Goal: Task Accomplishment & Management: Use online tool/utility

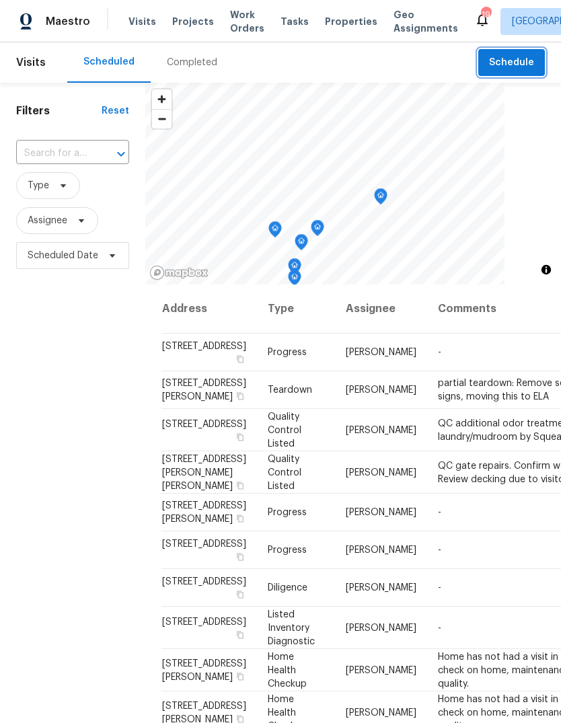
click at [523, 68] on span "Schedule" at bounding box center [511, 63] width 45 height 17
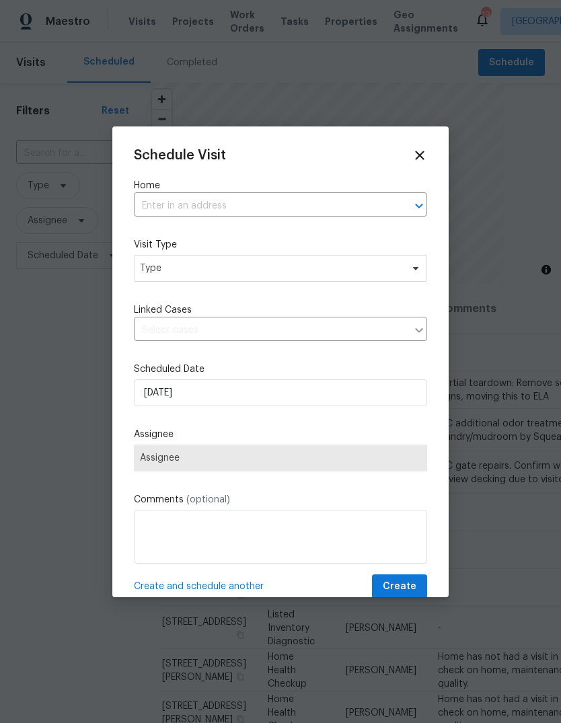
click at [308, 209] on input "text" at bounding box center [262, 206] width 256 height 21
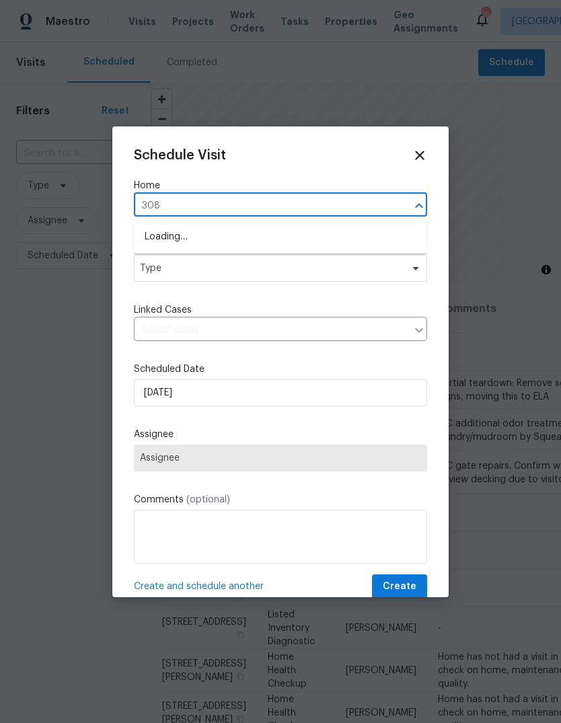
type input "3089"
click at [226, 243] on li "[STREET_ADDRESS]" at bounding box center [280, 237] width 293 height 22
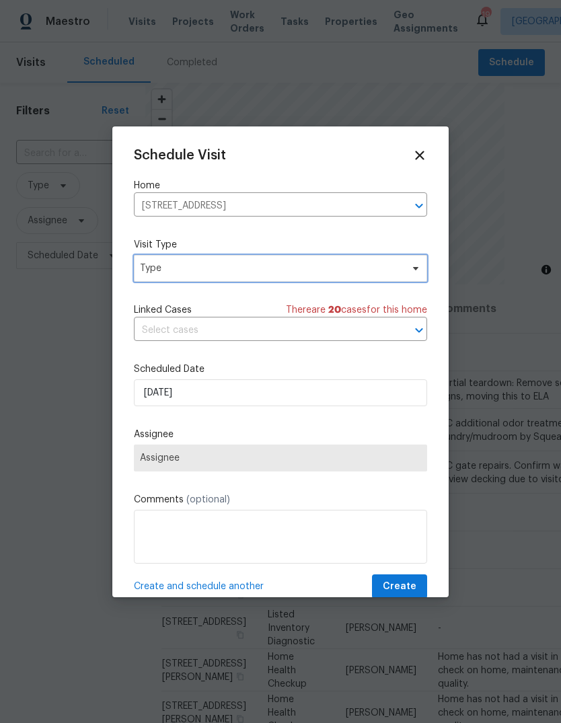
click at [238, 274] on span "Type" at bounding box center [271, 268] width 262 height 13
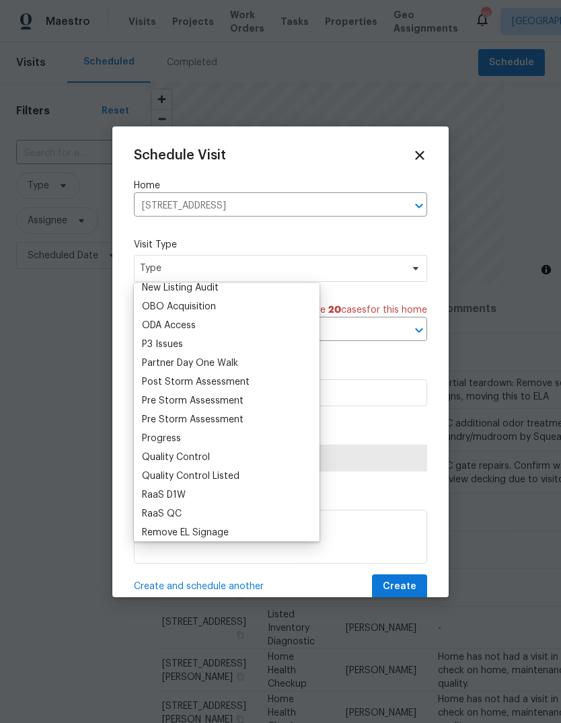
scroll to position [760, 0]
click at [179, 439] on div "Progress" at bounding box center [161, 439] width 39 height 13
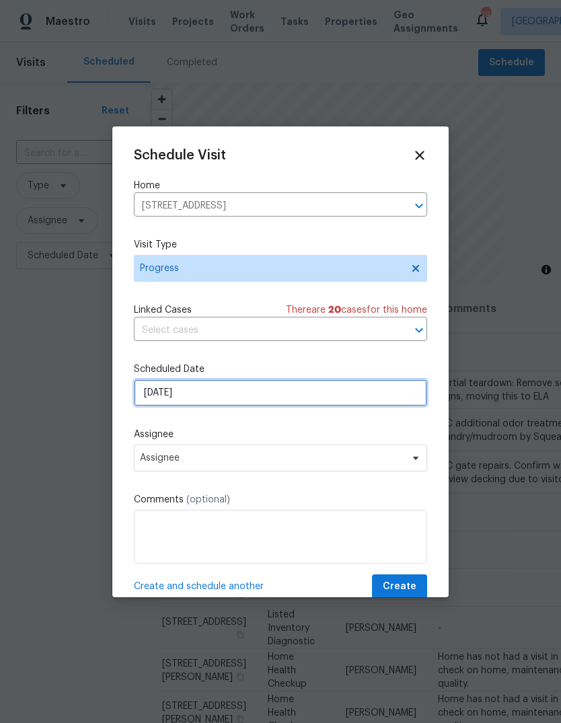
click at [223, 398] on input "[DATE]" at bounding box center [280, 393] width 293 height 27
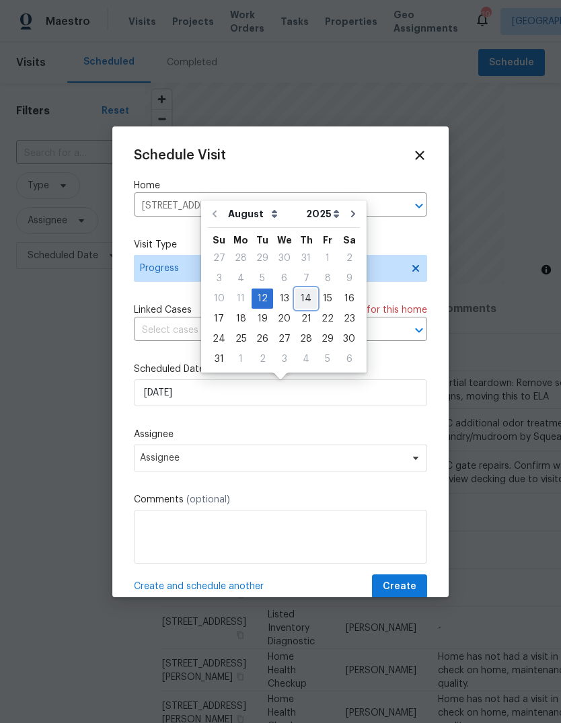
click at [302, 299] on div "14" at bounding box center [306, 298] width 22 height 19
type input "[DATE]"
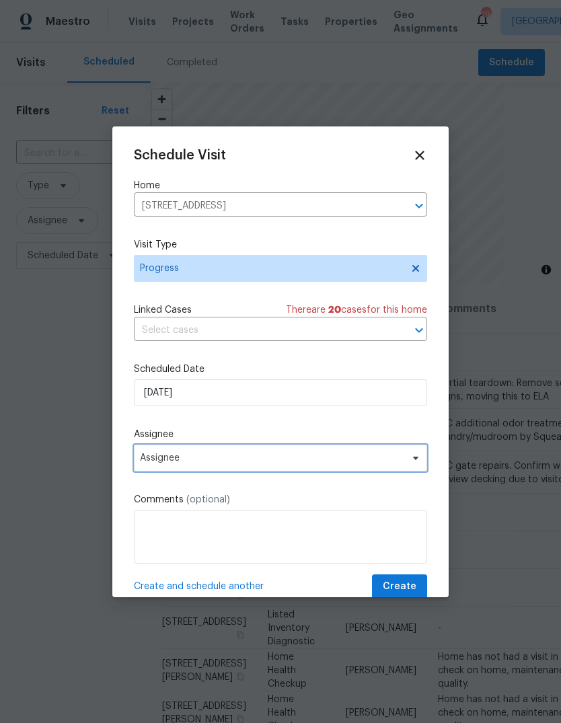
click at [214, 464] on span "Assignee" at bounding box center [272, 458] width 264 height 11
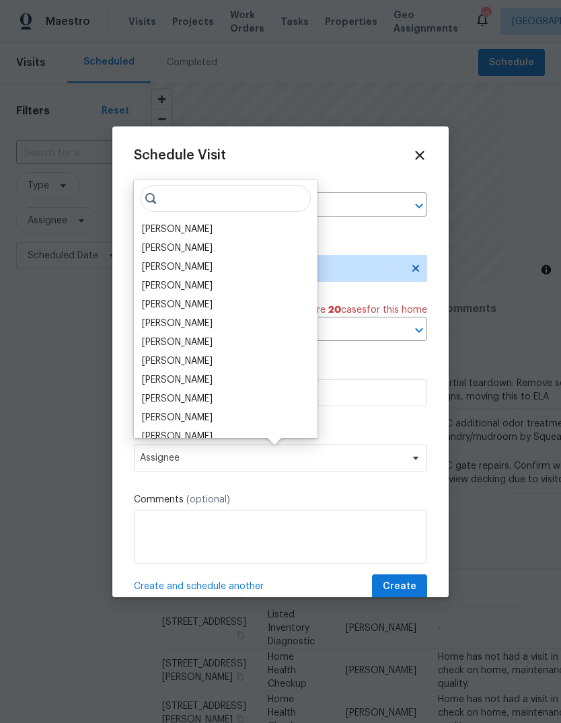
click at [205, 232] on div "[PERSON_NAME]" at bounding box center [177, 229] width 71 height 13
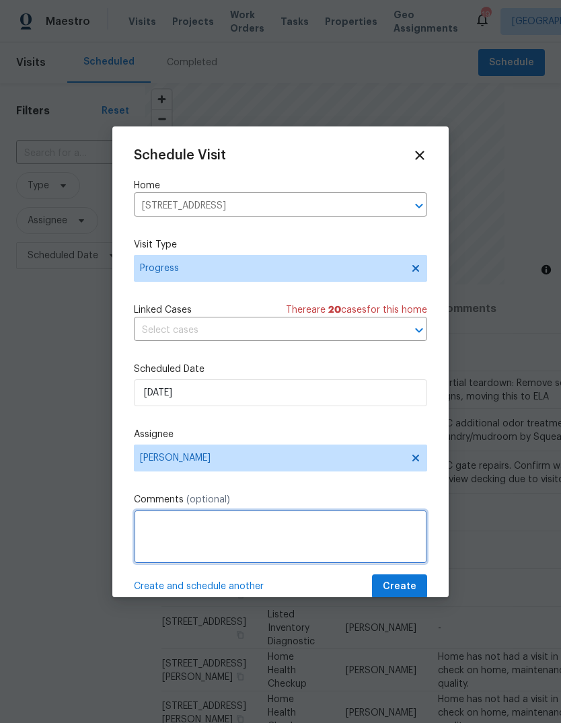
click at [223, 537] on textarea at bounding box center [280, 537] width 293 height 54
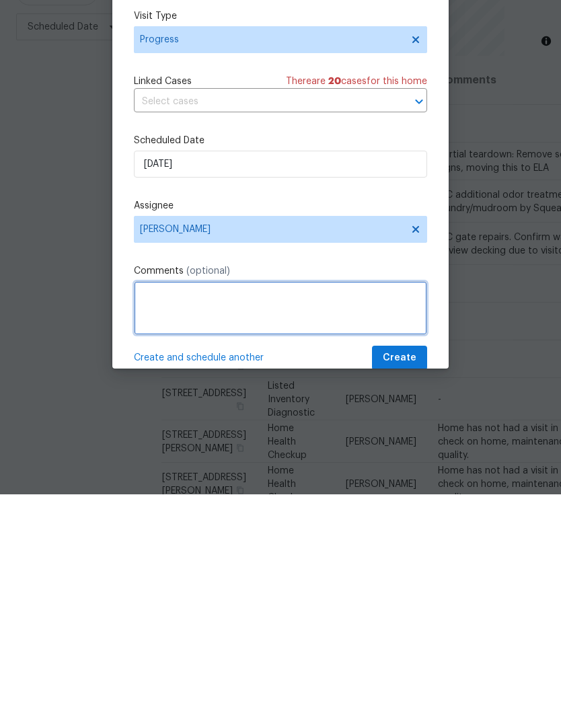
scroll to position [50, 0]
type textarea "Meet roofer at 9:30"
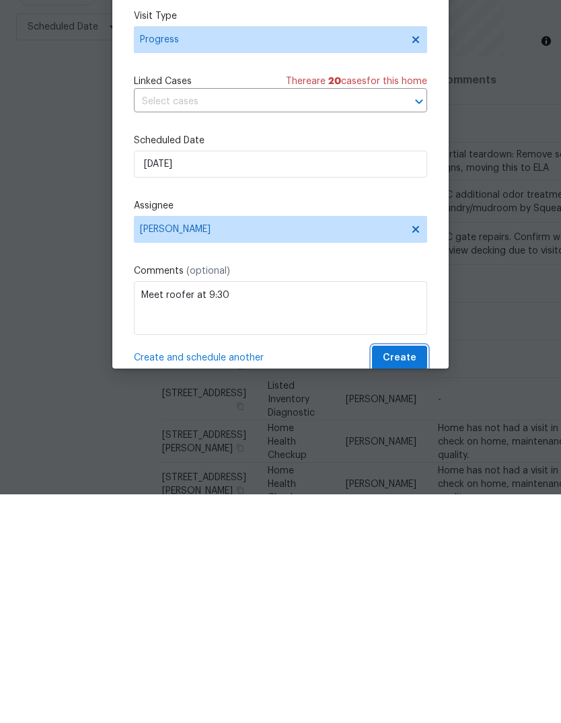
click at [410, 579] on span "Create" at bounding box center [400, 587] width 34 height 17
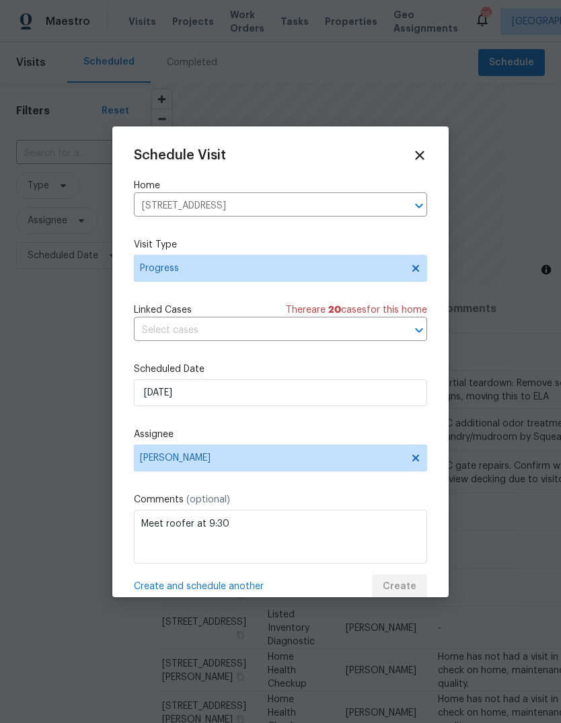
scroll to position [0, 0]
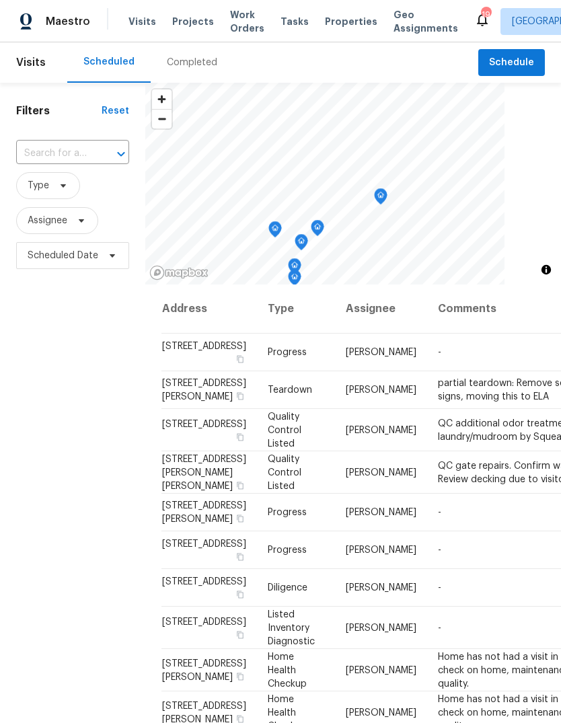
click at [192, 22] on span "Projects" at bounding box center [193, 21] width 42 height 13
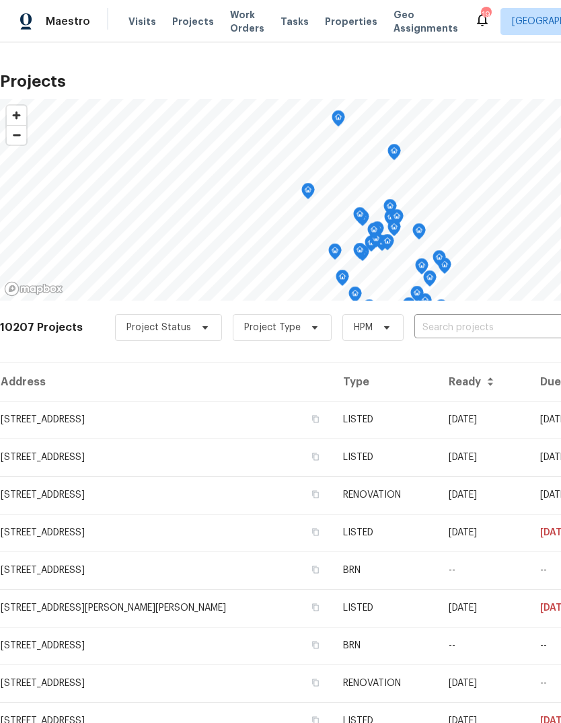
click at [446, 327] on input "text" at bounding box center [491, 328] width 154 height 21
type input "68th"
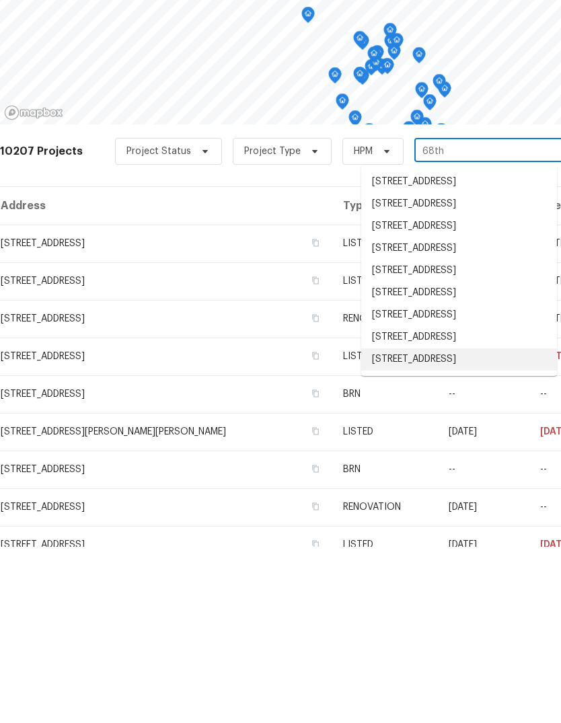
click at [446, 525] on li "[STREET_ADDRESS]" at bounding box center [459, 536] width 196 height 22
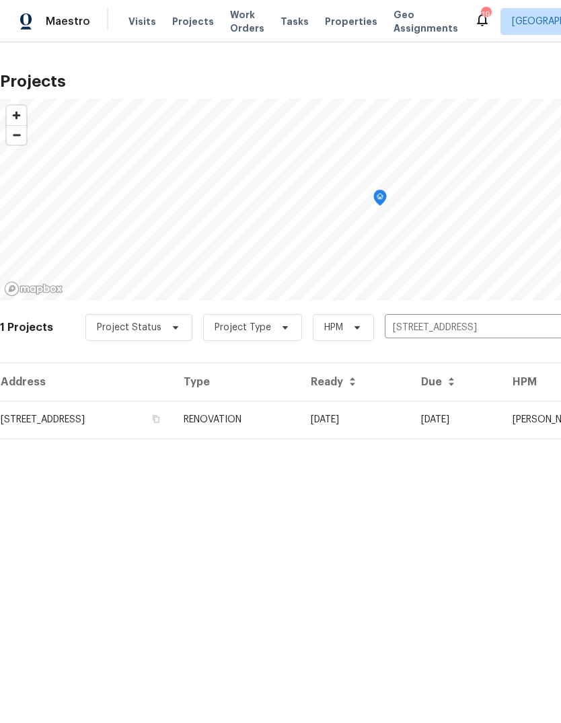
click at [300, 421] on td "RENOVATION" at bounding box center [236, 420] width 127 height 38
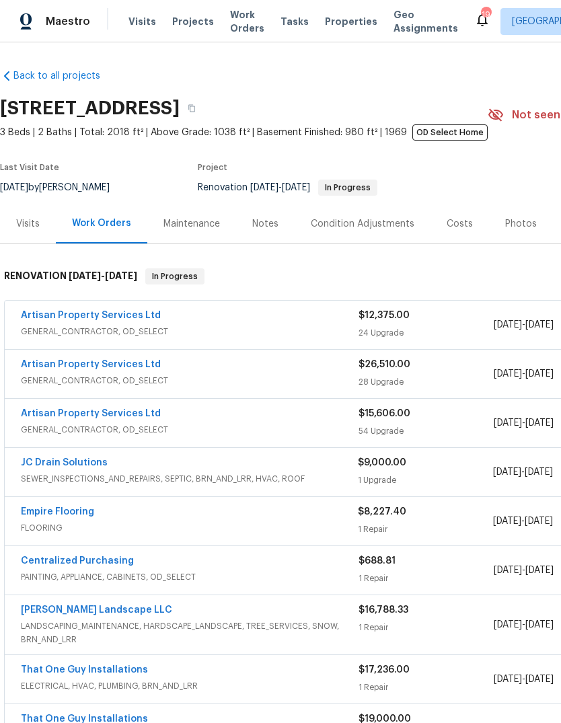
click at [69, 517] on link "Empire Flooring" at bounding box center [57, 511] width 73 height 9
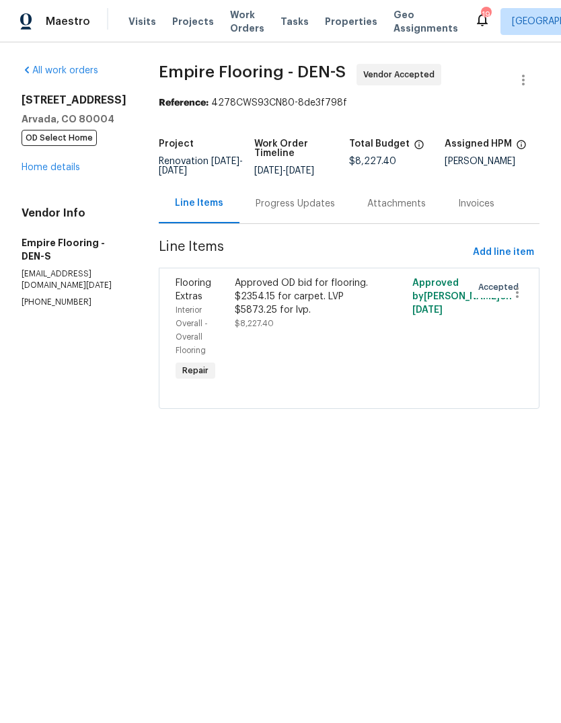
click at [316, 211] on div "Progress Updates" at bounding box center [295, 203] width 79 height 13
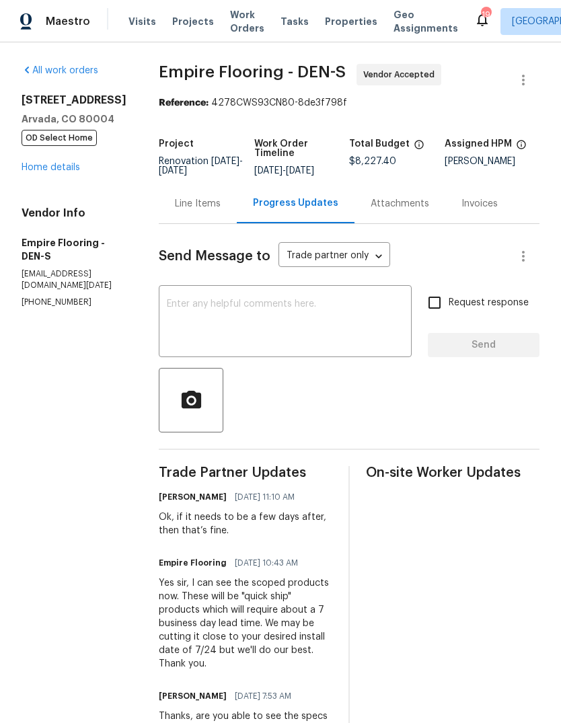
click at [65, 171] on link "Home details" at bounding box center [51, 167] width 59 height 9
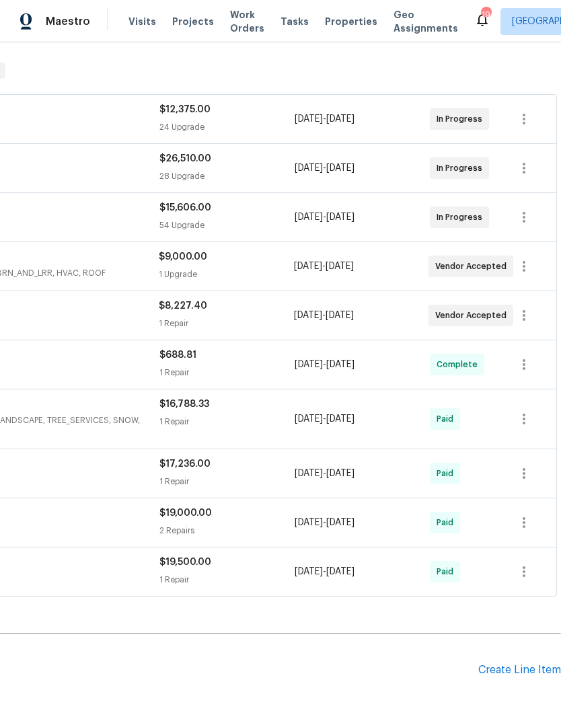
scroll to position [207, 199]
click at [523, 316] on icon "button" at bounding box center [524, 315] width 3 height 11
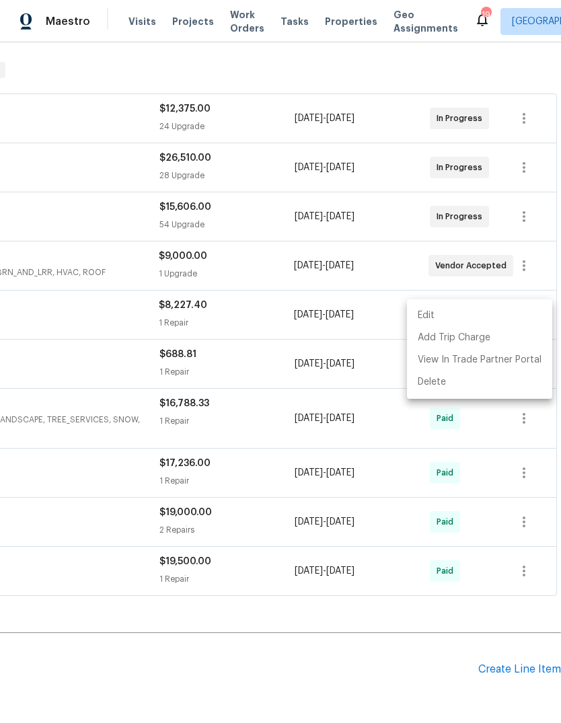
click at [435, 316] on li "Edit" at bounding box center [479, 316] width 145 height 22
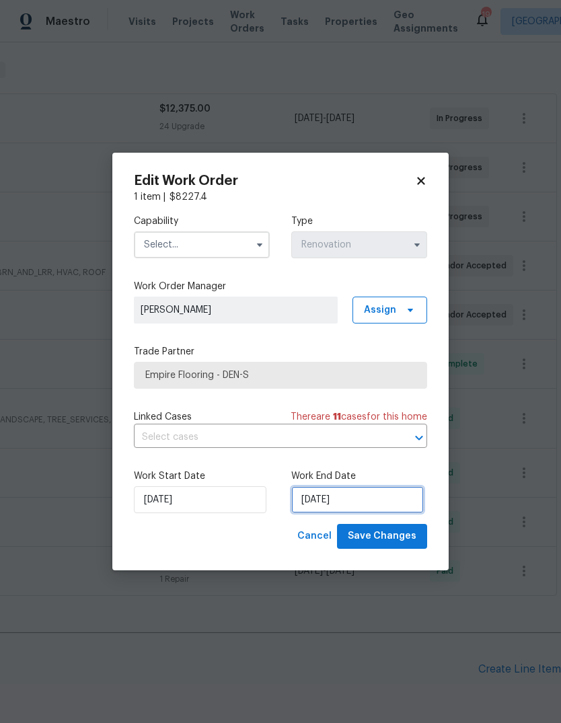
click at [371, 500] on input "[DATE]" at bounding box center [357, 499] width 133 height 27
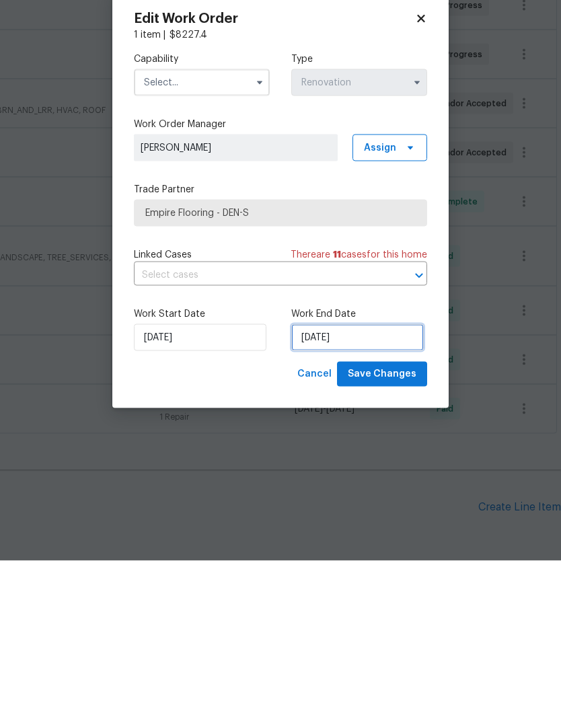
scroll to position [25, 0]
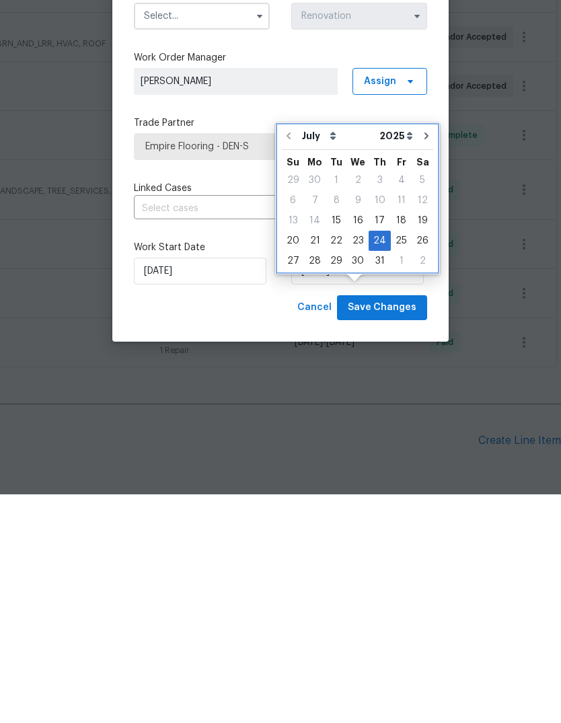
click at [420, 351] on button "Go to next month" at bounding box center [427, 364] width 20 height 27
type input "[DATE]"
select select "7"
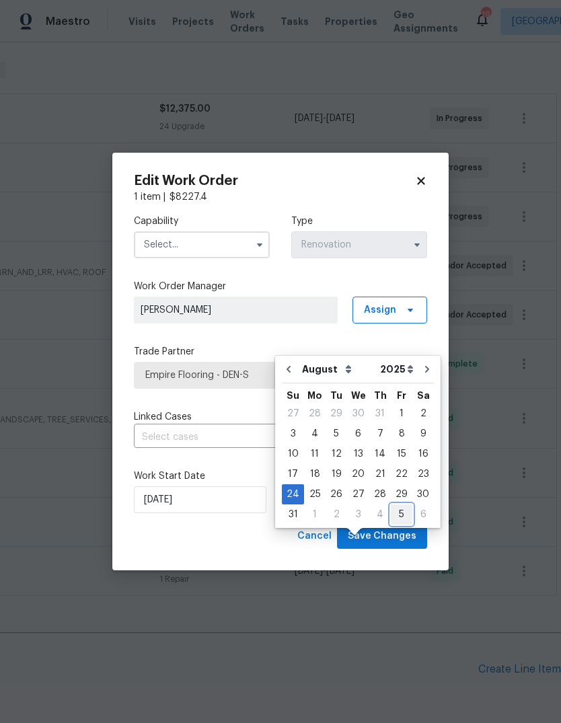
click at [396, 505] on div "5" at bounding box center [402, 514] width 22 height 19
type input "[DATE]"
select select "8"
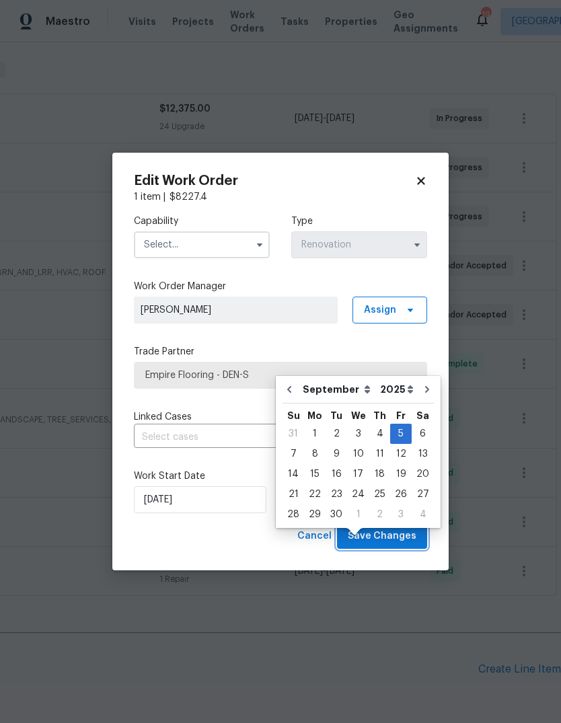
click at [399, 538] on span "Save Changes" at bounding box center [382, 536] width 69 height 17
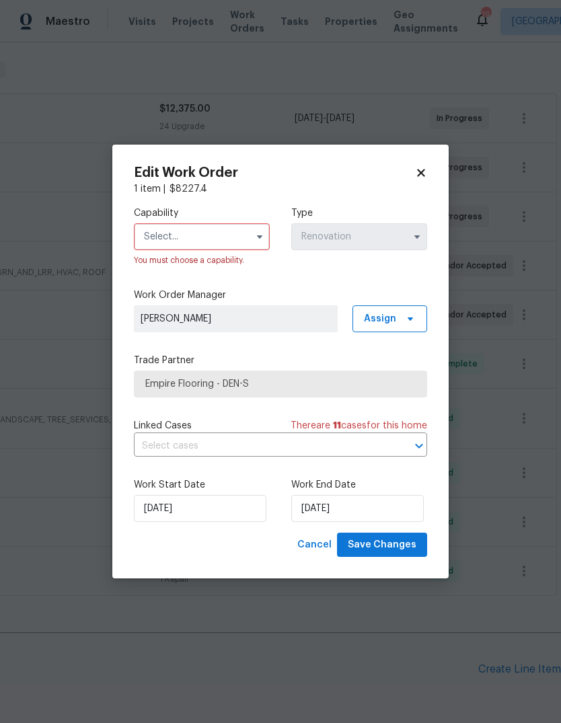
click at [261, 240] on icon "button" at bounding box center [259, 236] width 11 height 11
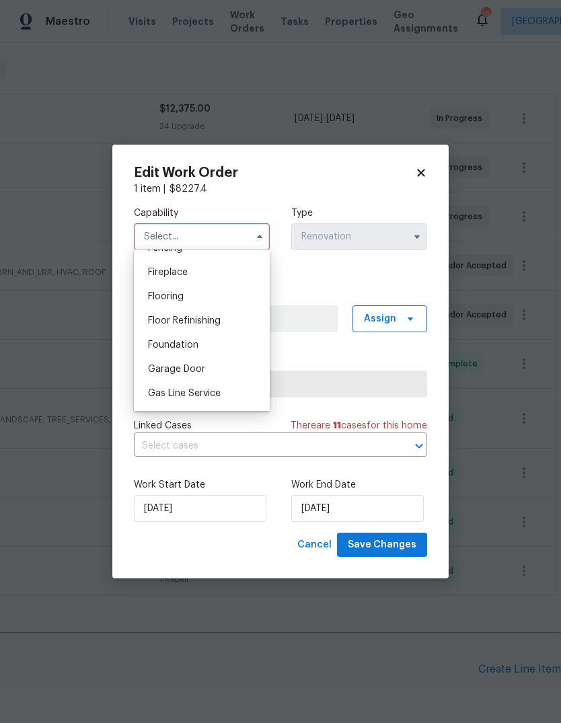
scroll to position [478, 0]
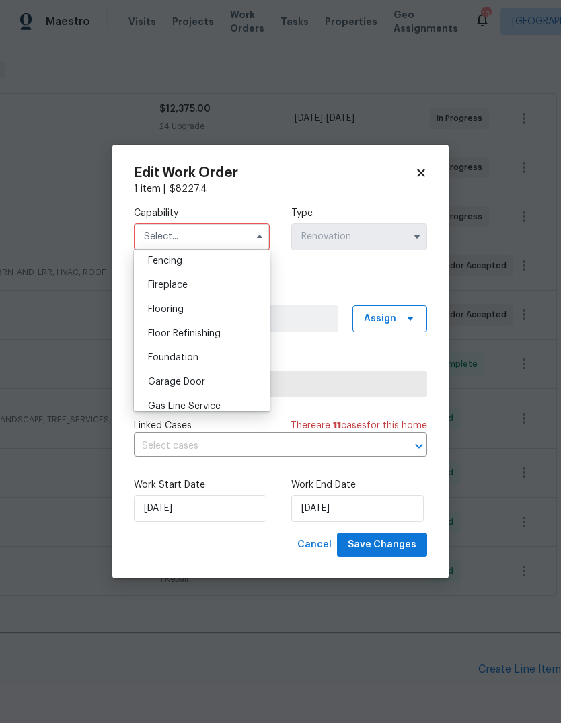
click at [191, 310] on div "Flooring" at bounding box center [201, 309] width 129 height 24
type input "Flooring"
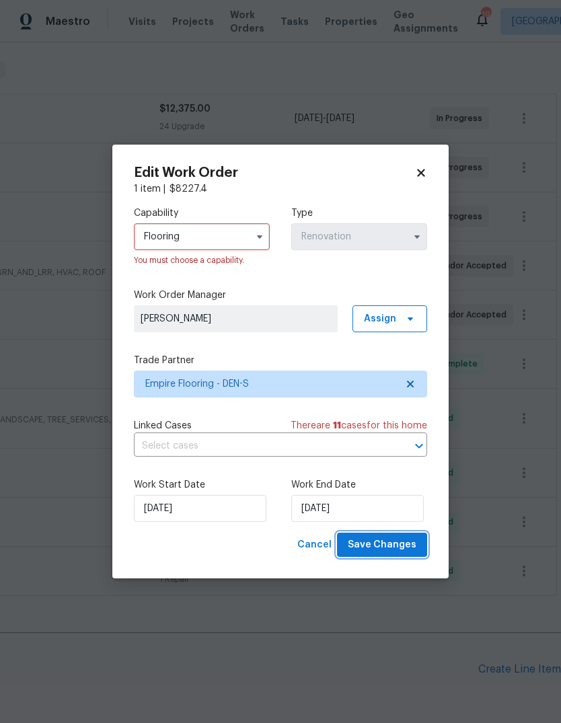
click at [400, 548] on span "Save Changes" at bounding box center [382, 545] width 69 height 17
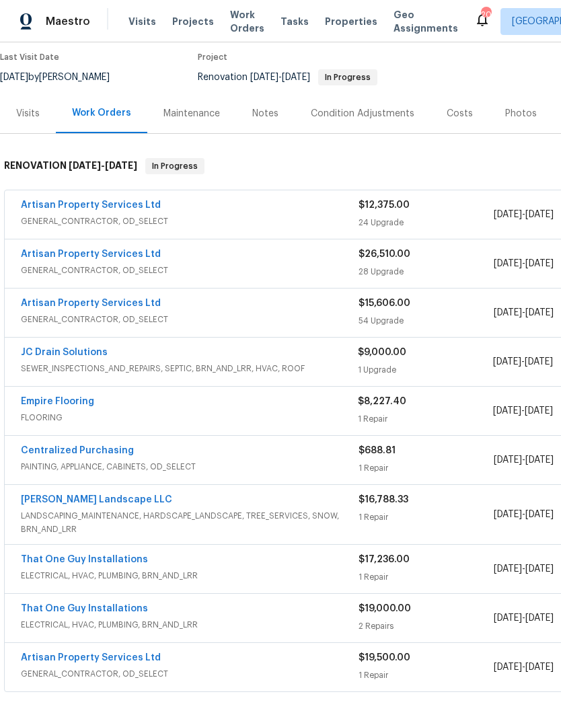
scroll to position [110, 0]
click at [101, 301] on link "Artisan Property Services Ltd" at bounding box center [91, 303] width 140 height 9
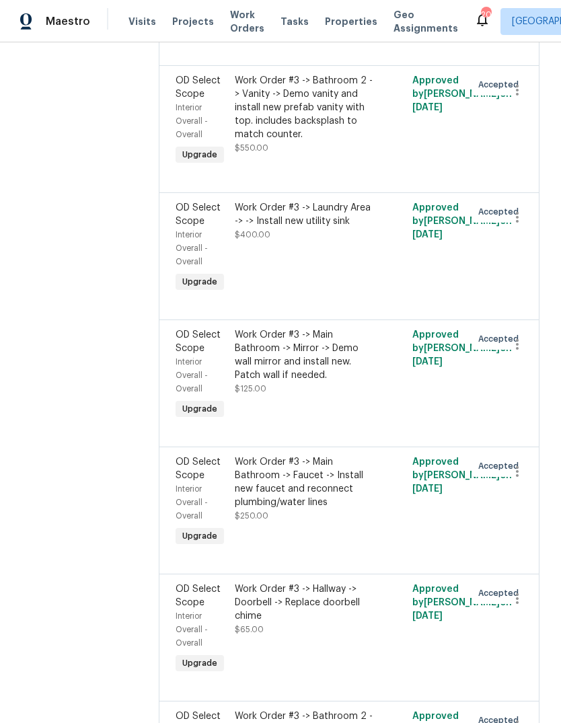
scroll to position [5825, 0]
click at [466, 580] on div at bounding box center [280, 361] width 561 height 723
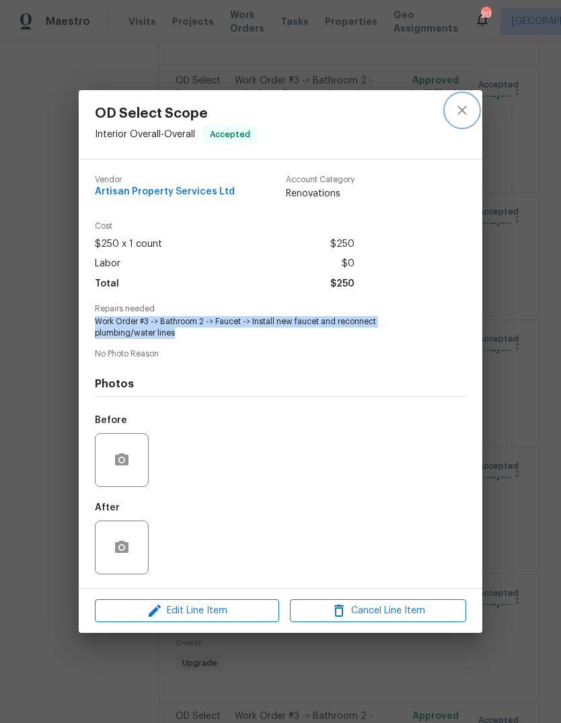
click at [466, 110] on icon "close" at bounding box center [462, 110] width 16 height 16
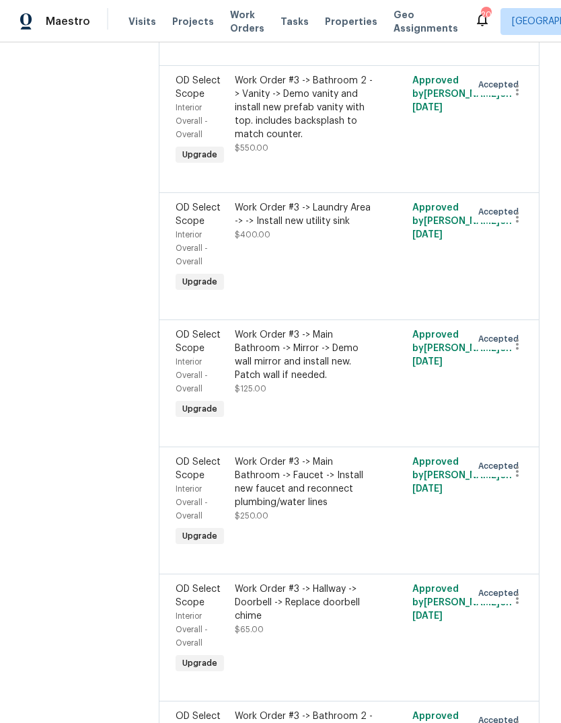
click at [519, 647] on li "Cancel" at bounding box center [524, 646] width 52 height 22
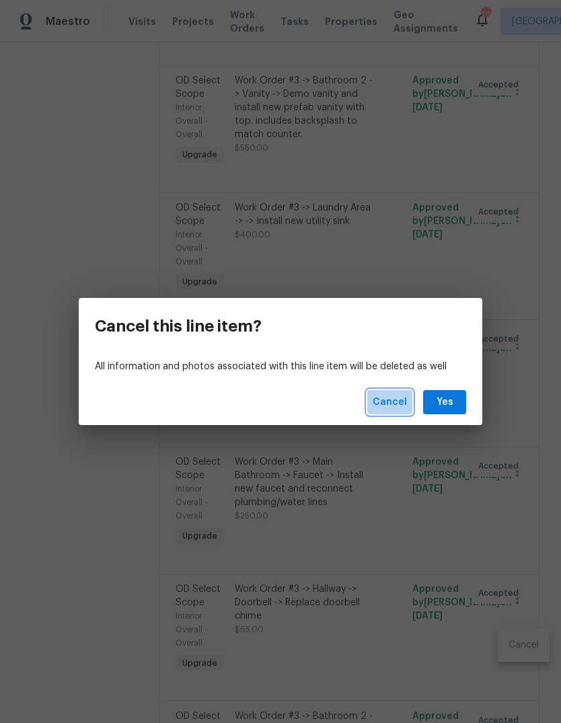
click at [392, 402] on span "Cancel" at bounding box center [390, 402] width 34 height 17
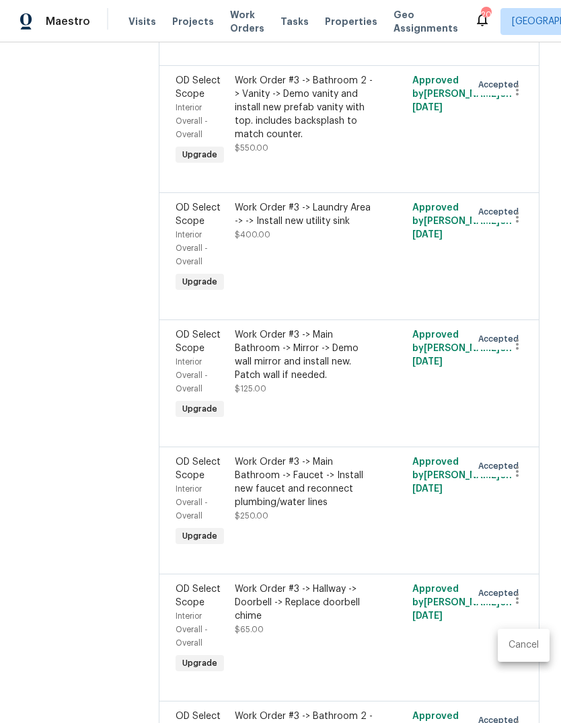
click at [400, 494] on div at bounding box center [280, 361] width 561 height 723
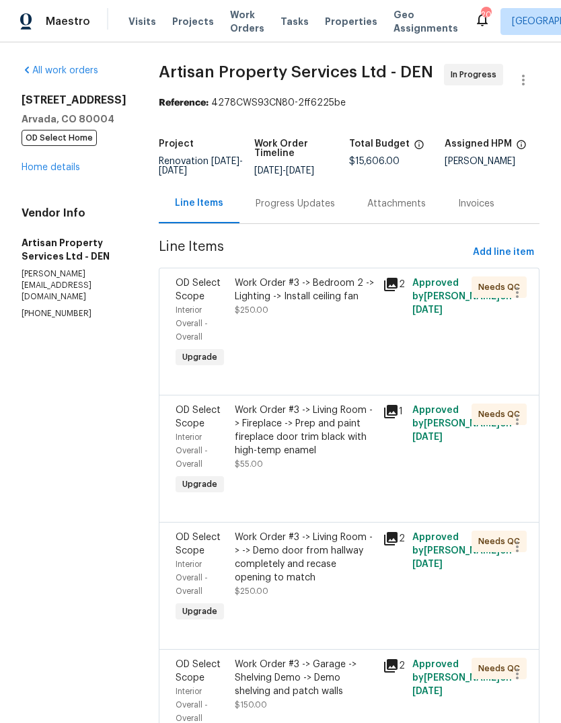
scroll to position [0, 0]
click at [47, 172] on link "Home details" at bounding box center [51, 167] width 59 height 9
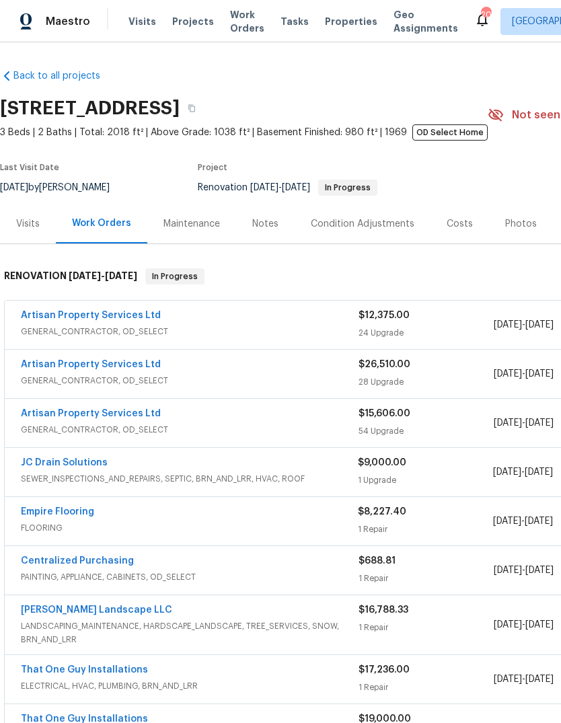
click at [84, 318] on link "Artisan Property Services Ltd" at bounding box center [91, 315] width 140 height 9
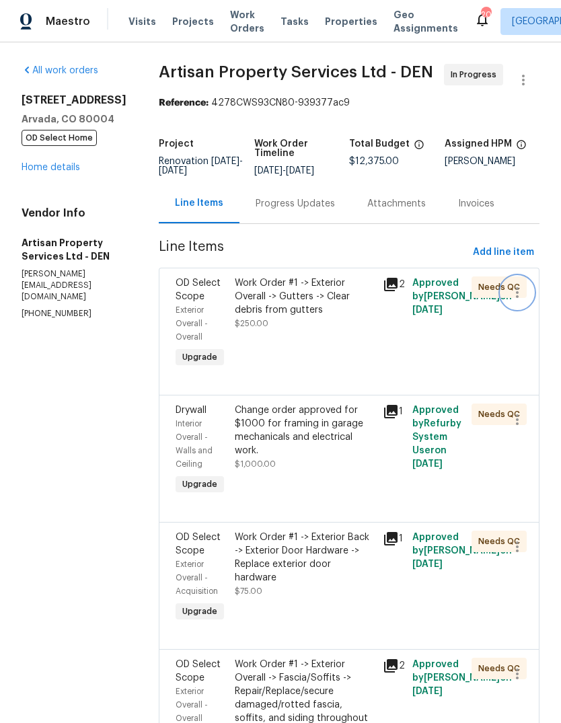
click at [516, 293] on icon "button" at bounding box center [517, 292] width 3 height 11
click at [387, 355] on div at bounding box center [280, 361] width 561 height 723
click at [49, 172] on link "Home details" at bounding box center [51, 167] width 59 height 9
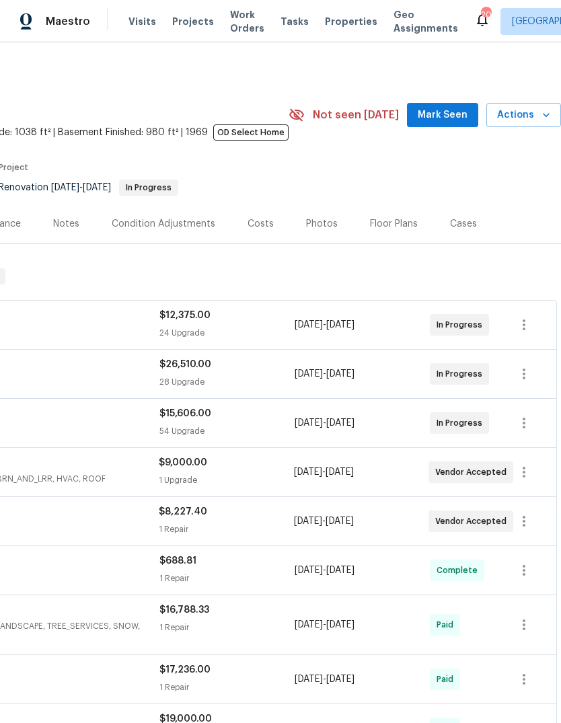
scroll to position [0, 199]
click at [528, 325] on icon "button" at bounding box center [524, 325] width 16 height 16
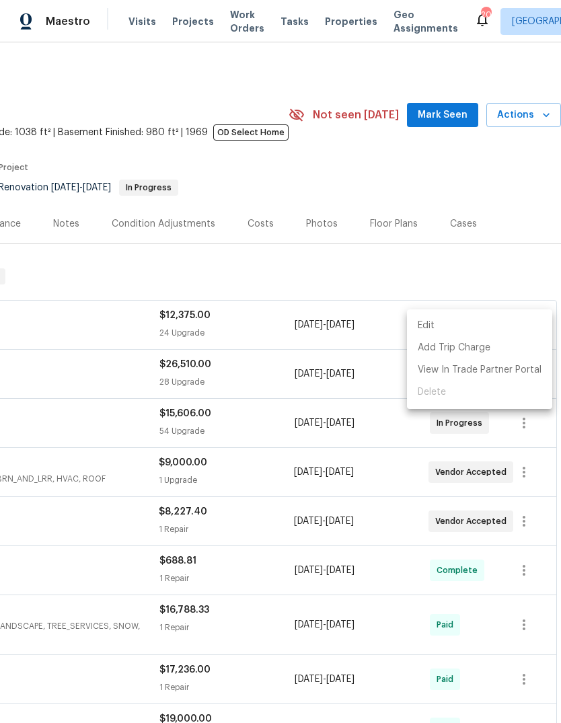
click at [378, 421] on div at bounding box center [280, 361] width 561 height 723
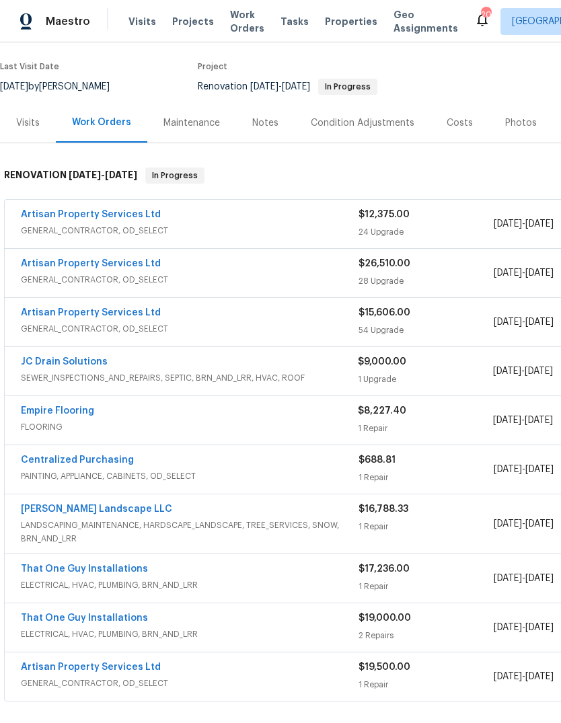
scroll to position [101, 0]
click at [93, 213] on link "Artisan Property Services Ltd" at bounding box center [91, 214] width 140 height 9
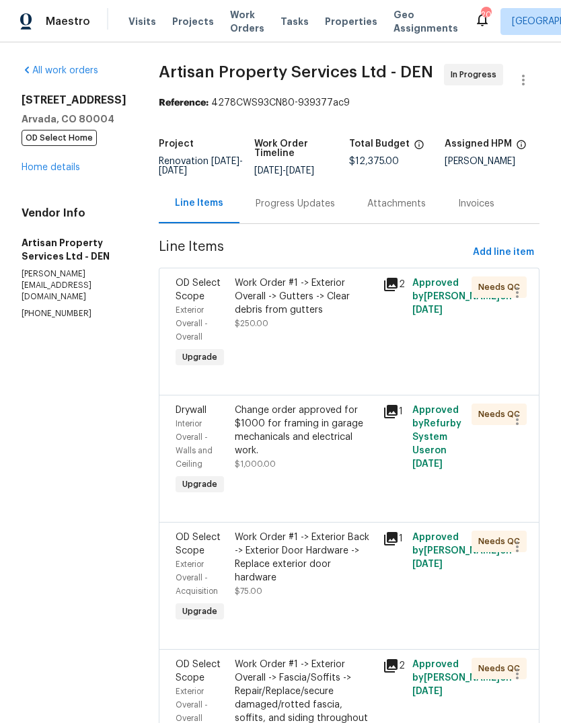
click at [46, 172] on link "Home details" at bounding box center [51, 167] width 59 height 9
